Goal: Obtain resource: Download file/media

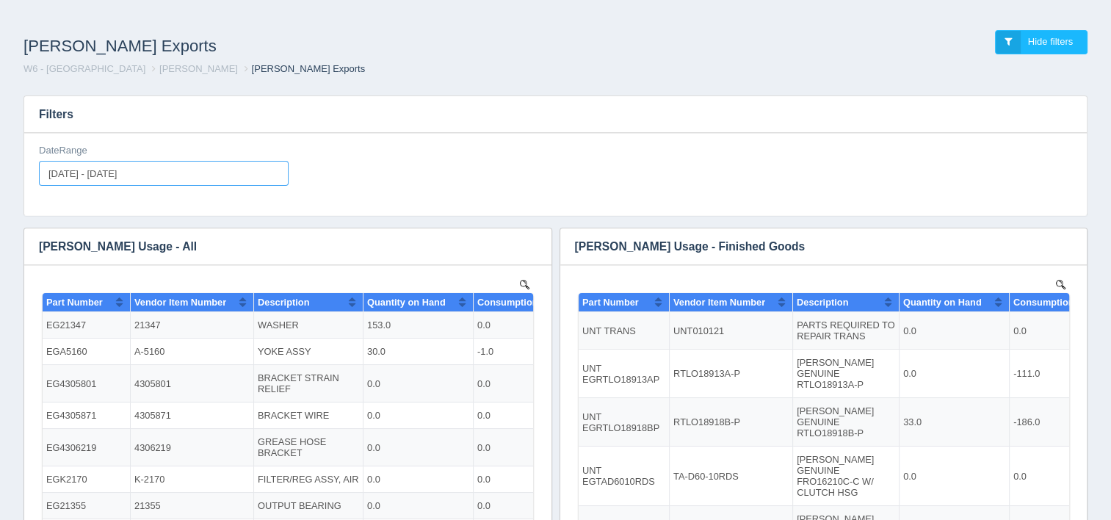
type input "[DATE]"
click at [217, 178] on input "[DATE] - [DATE]" at bounding box center [164, 173] width 250 height 25
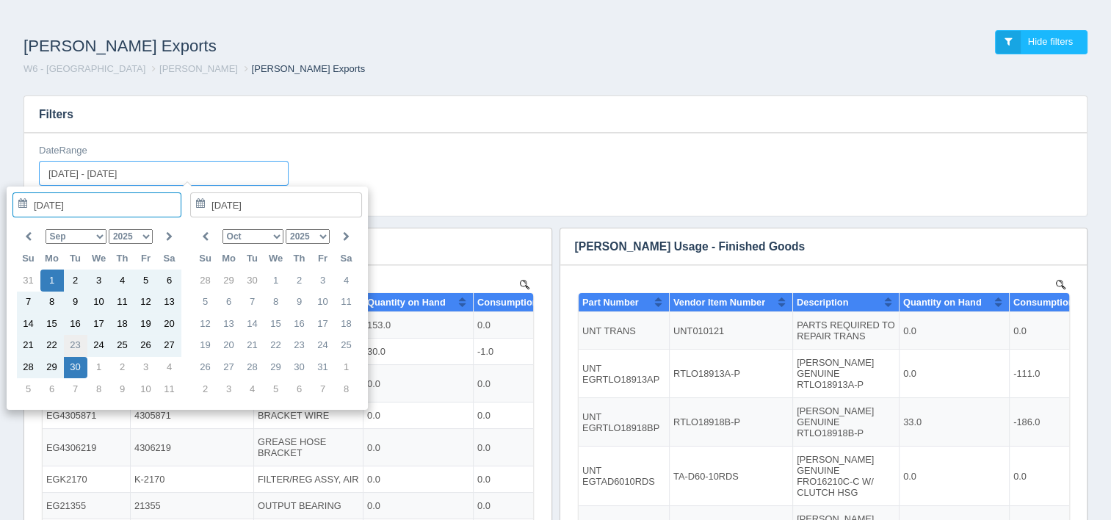
type input "[DATE]"
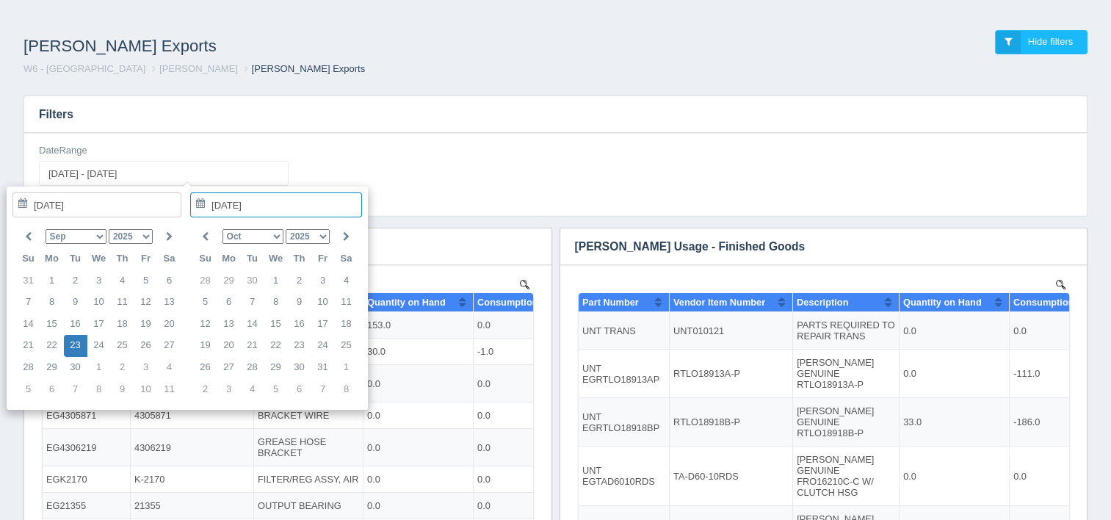
type input "[DATE] - [DATE]"
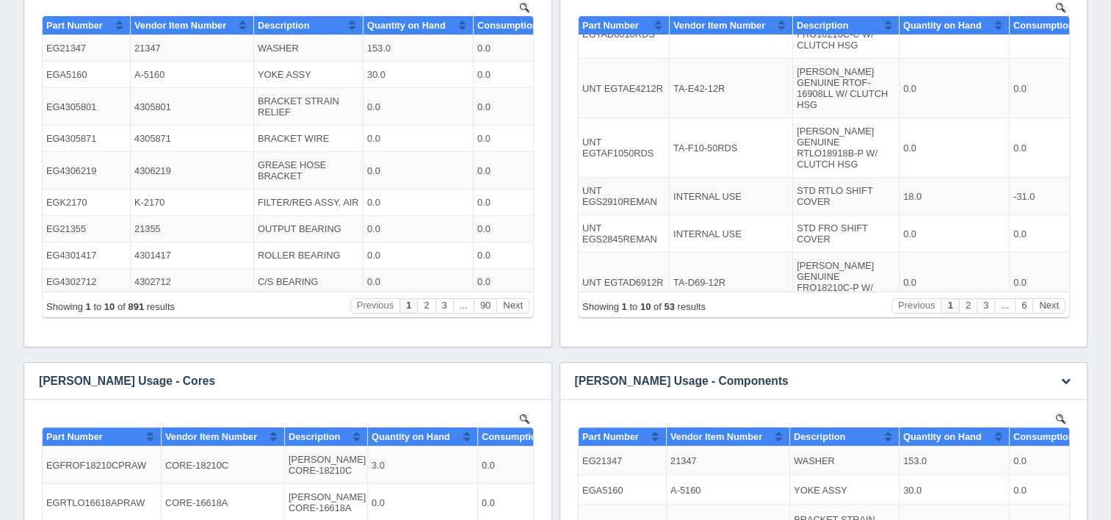
scroll to position [294, 0]
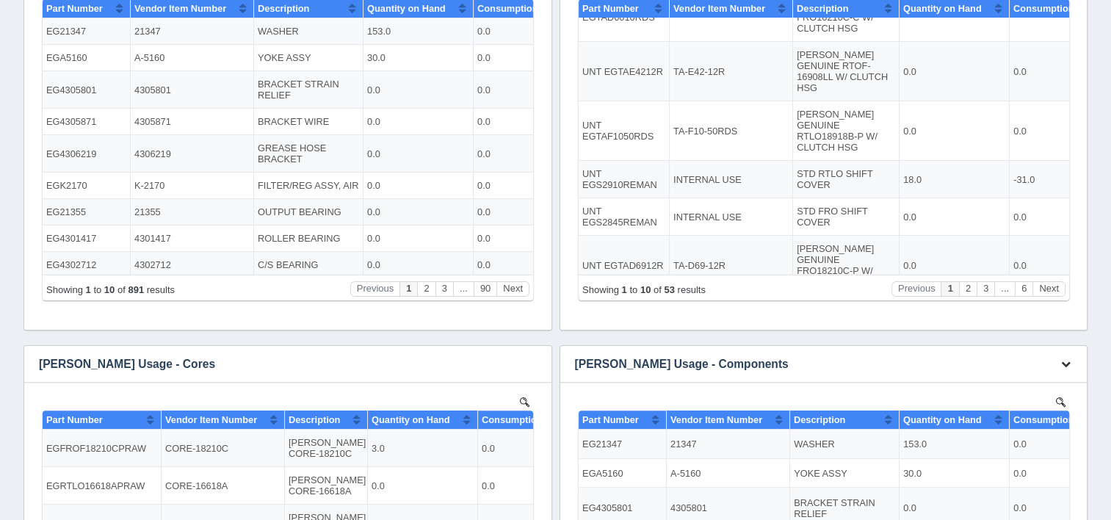
click at [1064, 366] on icon "button" at bounding box center [1066, 364] width 10 height 10
click at [1029, 378] on link "Download CSV" at bounding box center [1016, 385] width 117 height 21
click at [1024, 382] on link "Download CSV" at bounding box center [1016, 385] width 117 height 21
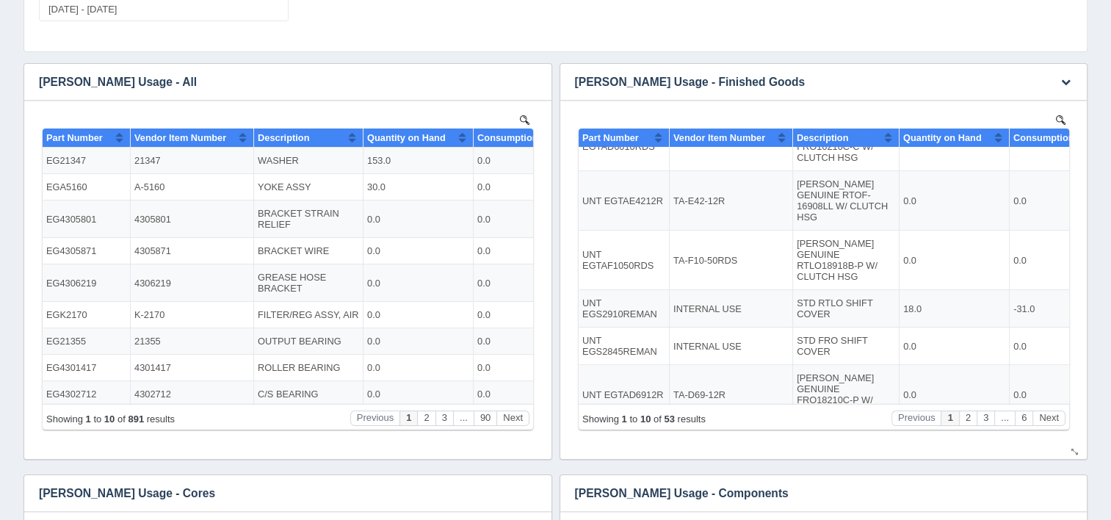
scroll to position [147, 0]
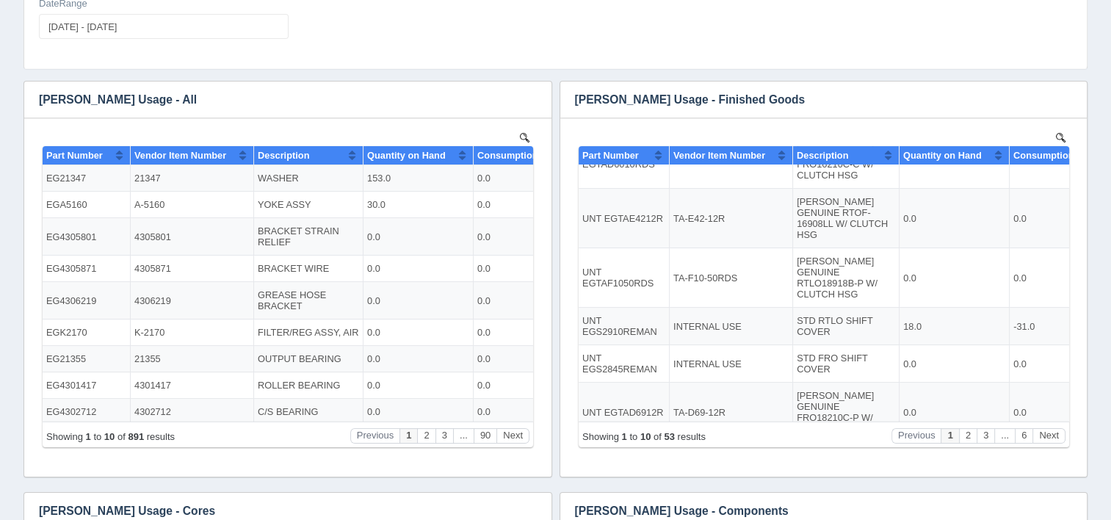
click at [1098, 29] on div "Filters DateRange [DATE] - [DATE] Download CSV View all results [PERSON_NAME] U…" at bounding box center [555, 442] width 1087 height 1011
